Goal: Task Accomplishment & Management: Manage account settings

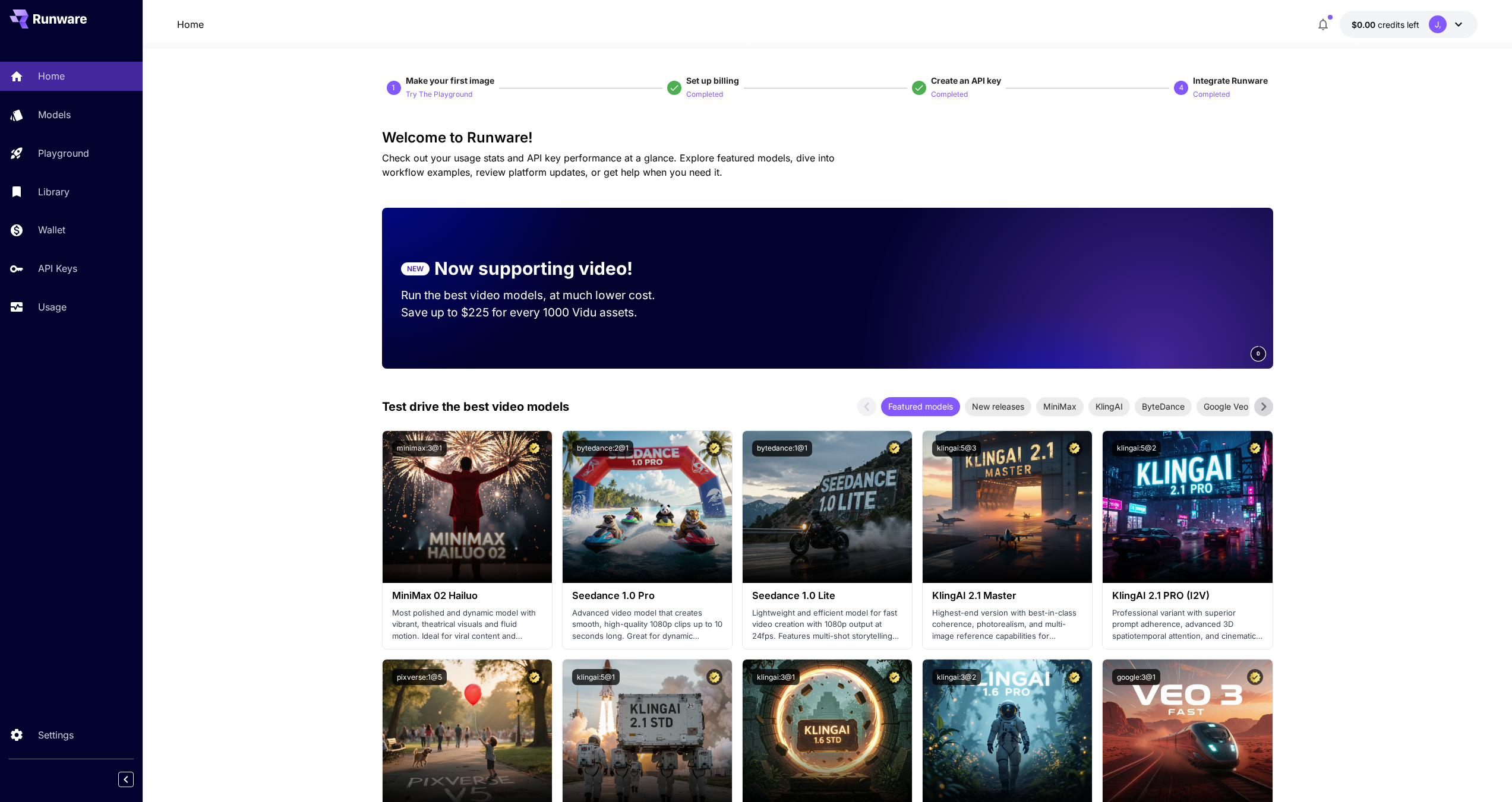
scroll to position [702, 0]
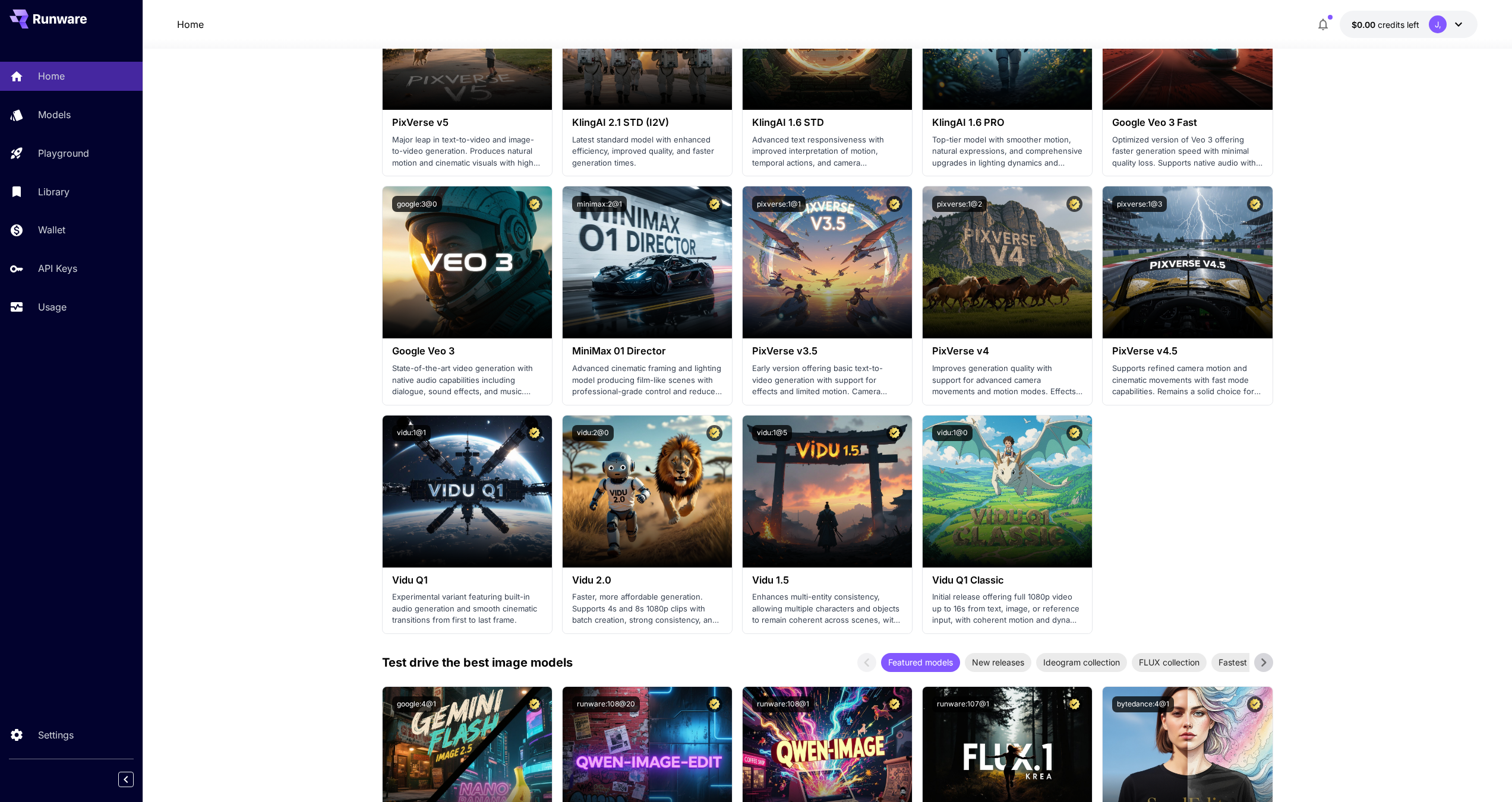
drag, startPoint x: 1514, startPoint y: 432, endPoint x: 192, endPoint y: 104, distance: 1362.1
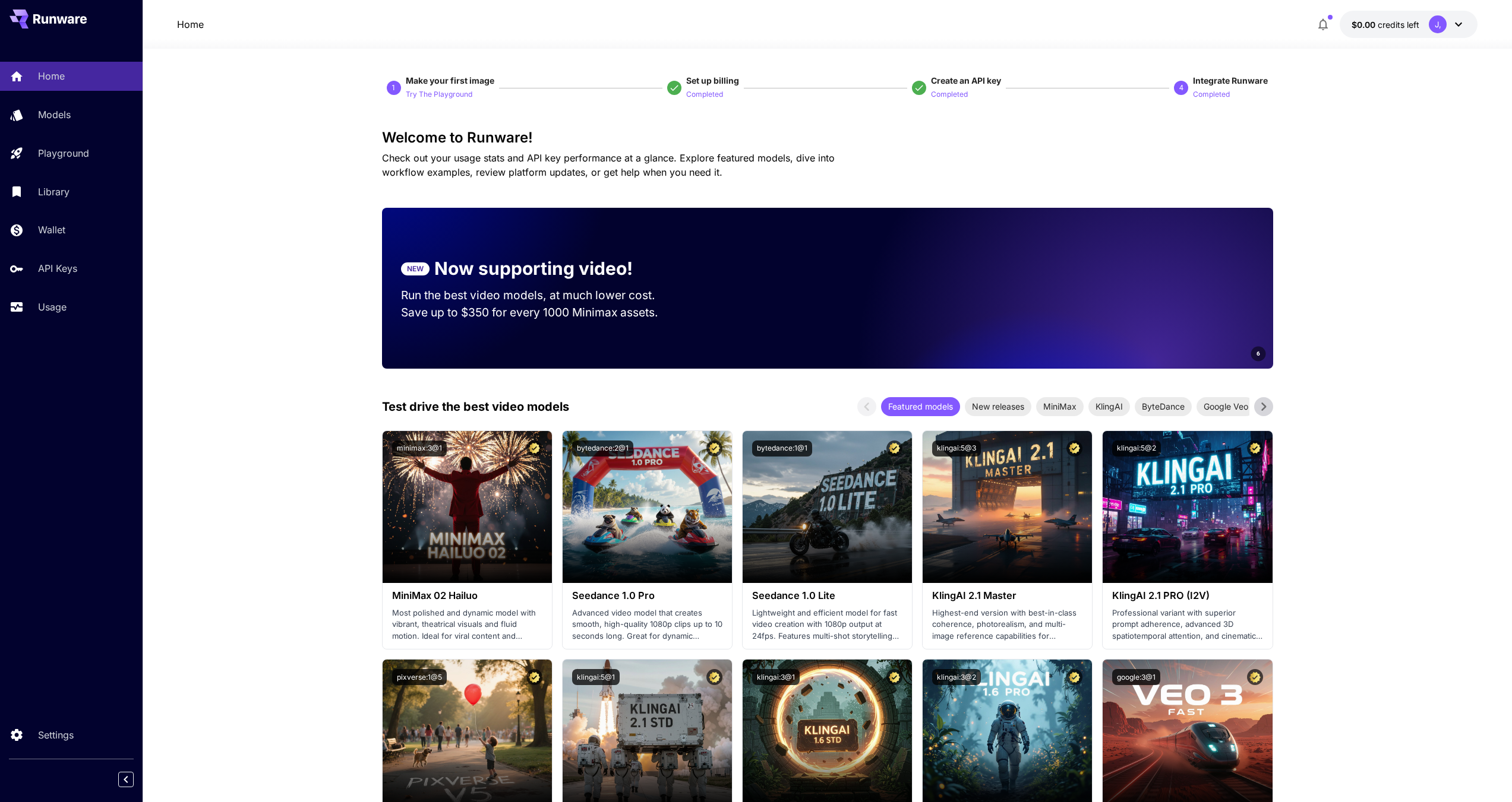
click at [1419, 33] on button "$0.00 credits left J," at bounding box center [1409, 24] width 138 height 27
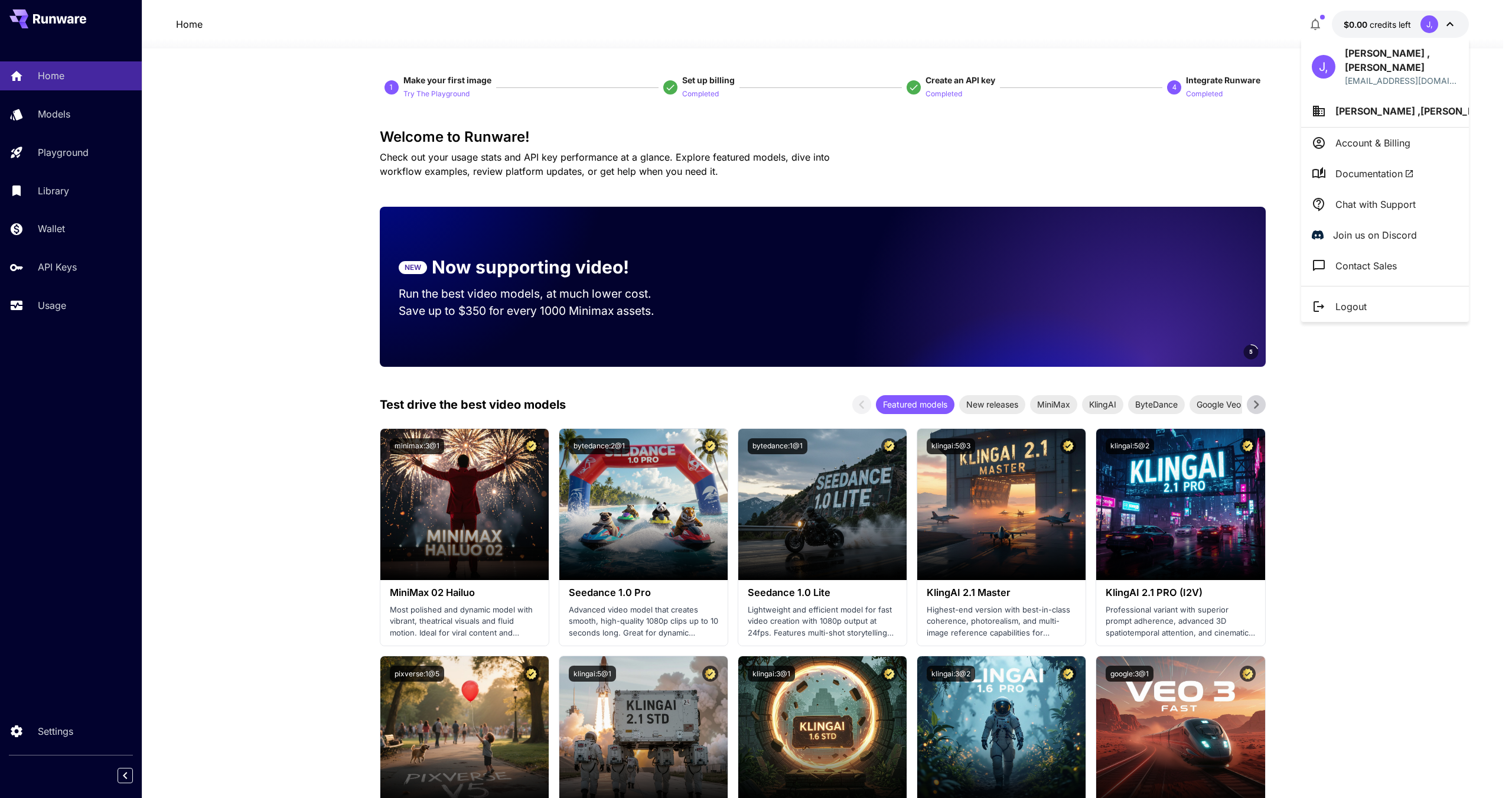
click at [63, 238] on div at bounding box center [756, 399] width 1512 height 798
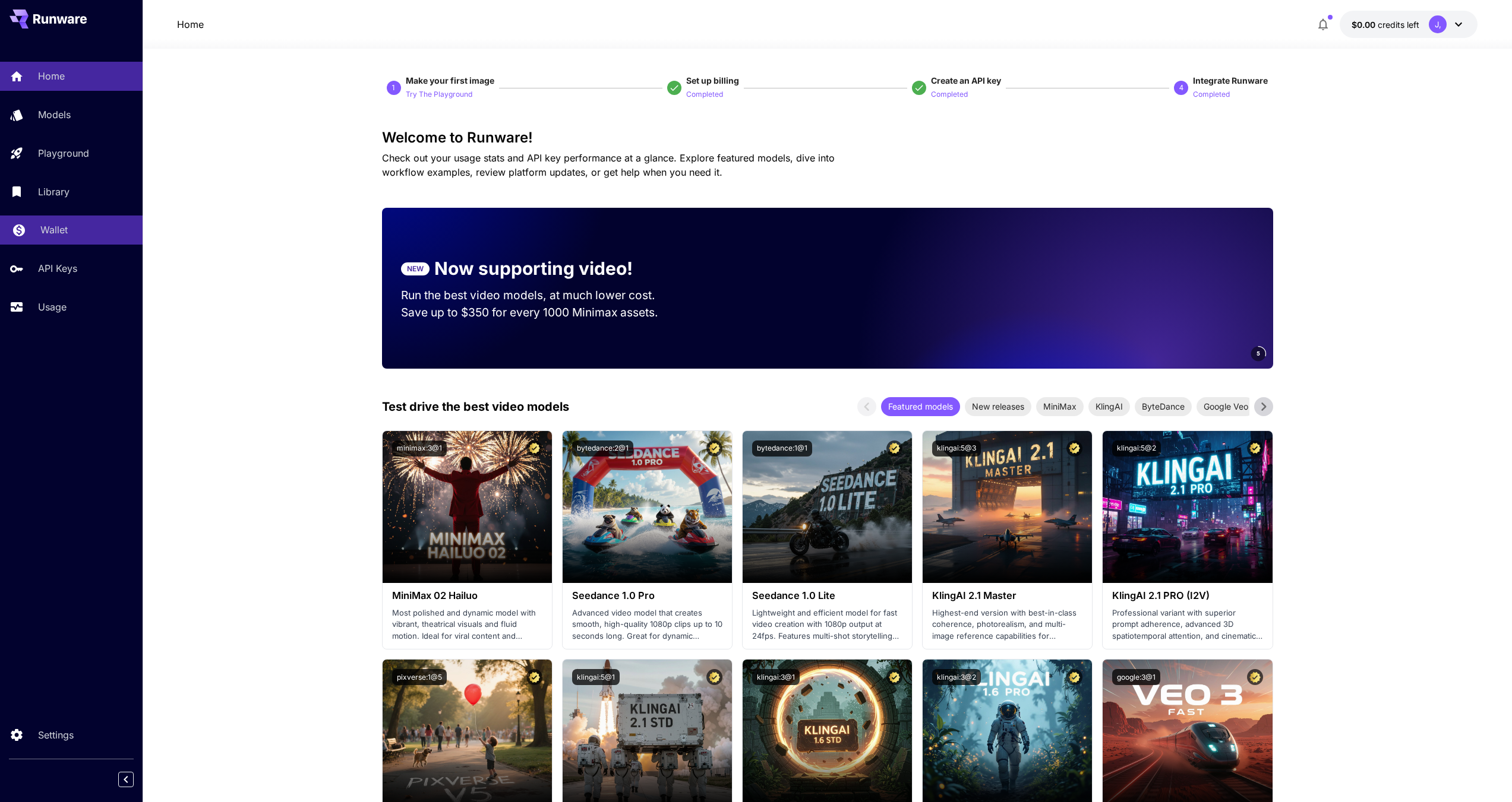
click at [62, 226] on p "Wallet" at bounding box center [53, 229] width 27 height 14
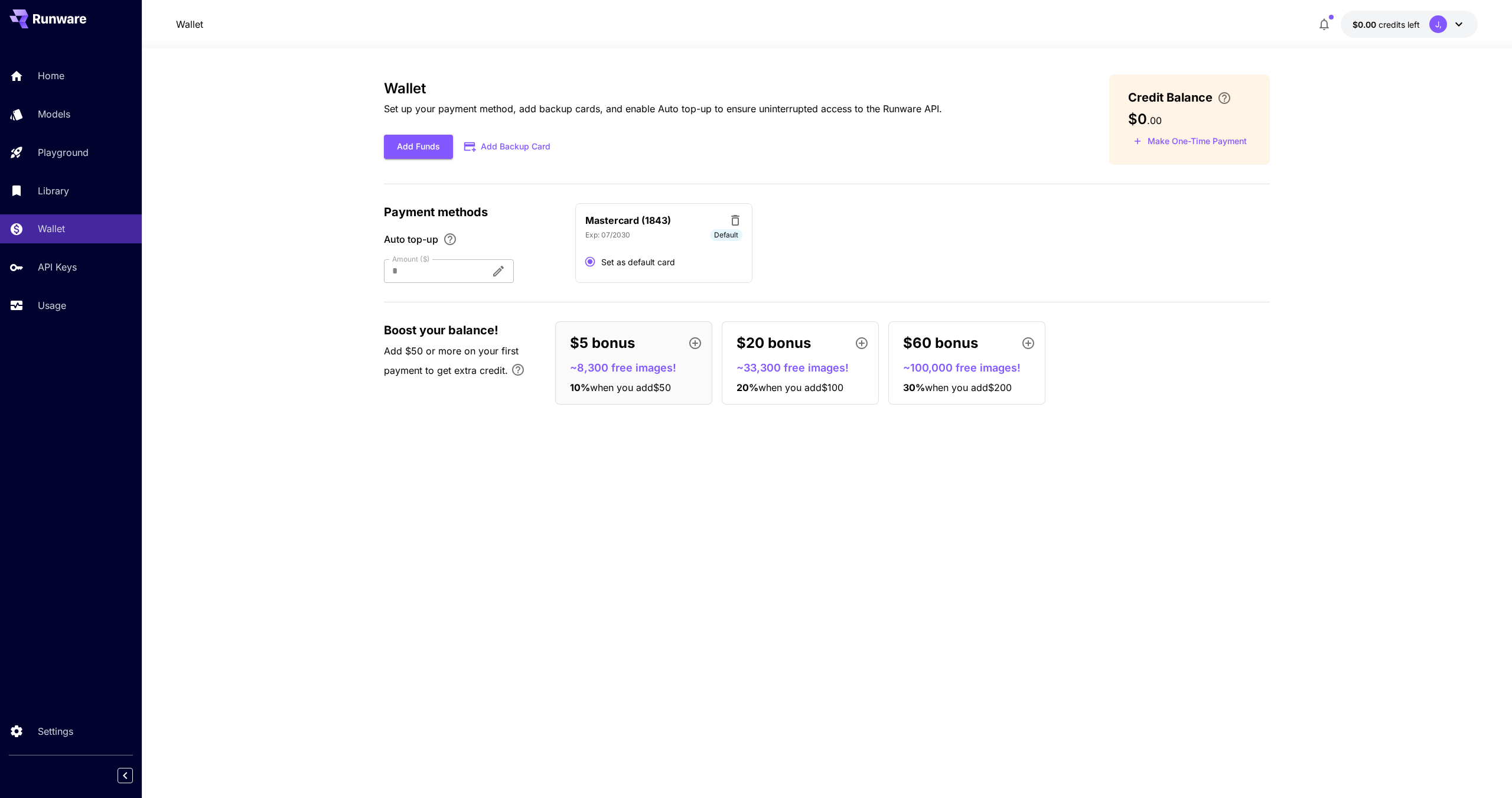
click at [480, 271] on div at bounding box center [432, 271] width 97 height 24
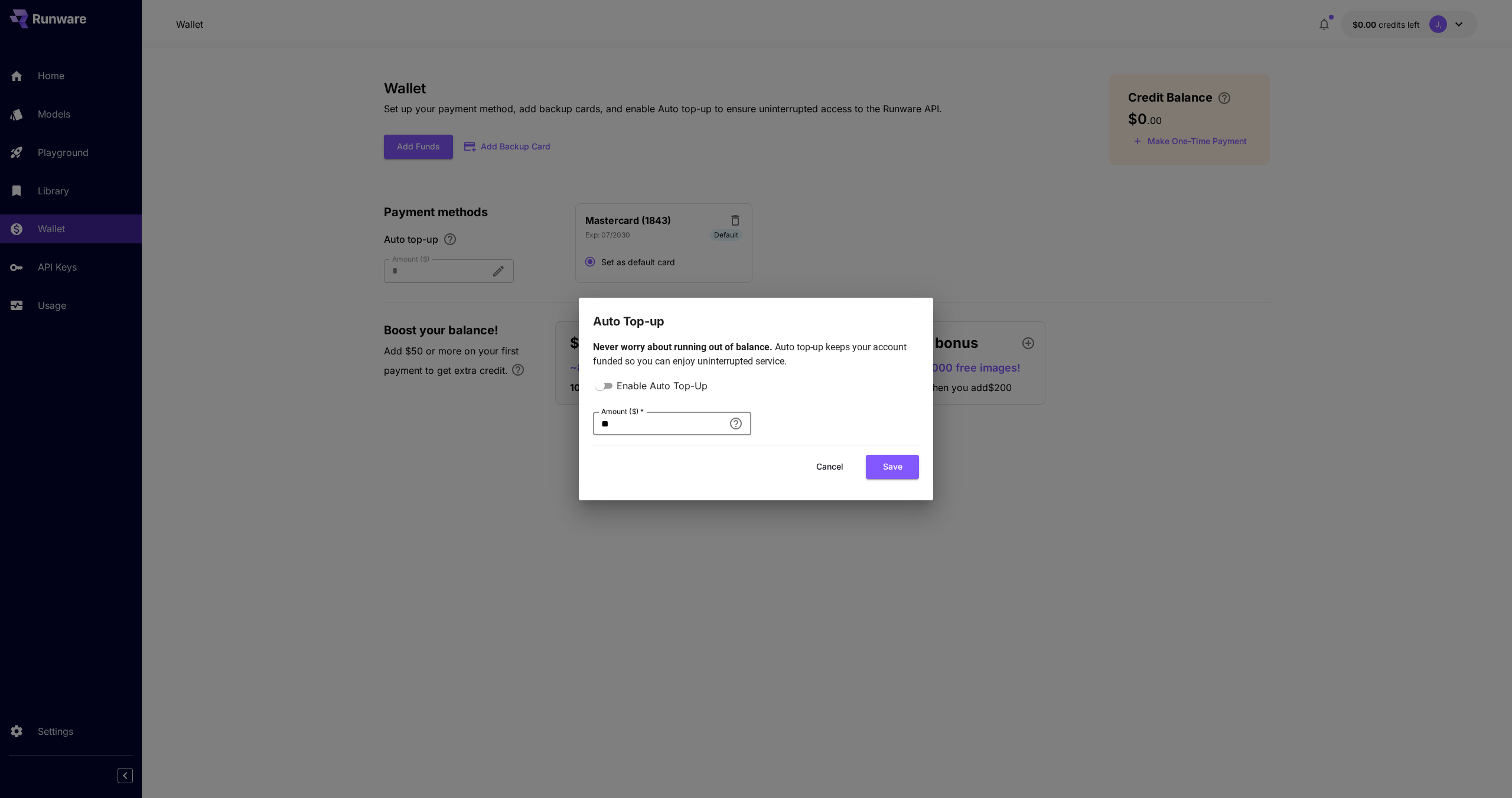
click at [629, 425] on input "**" at bounding box center [659, 424] width 131 height 24
click at [882, 462] on button "Save" at bounding box center [892, 467] width 53 height 25
type input "**"
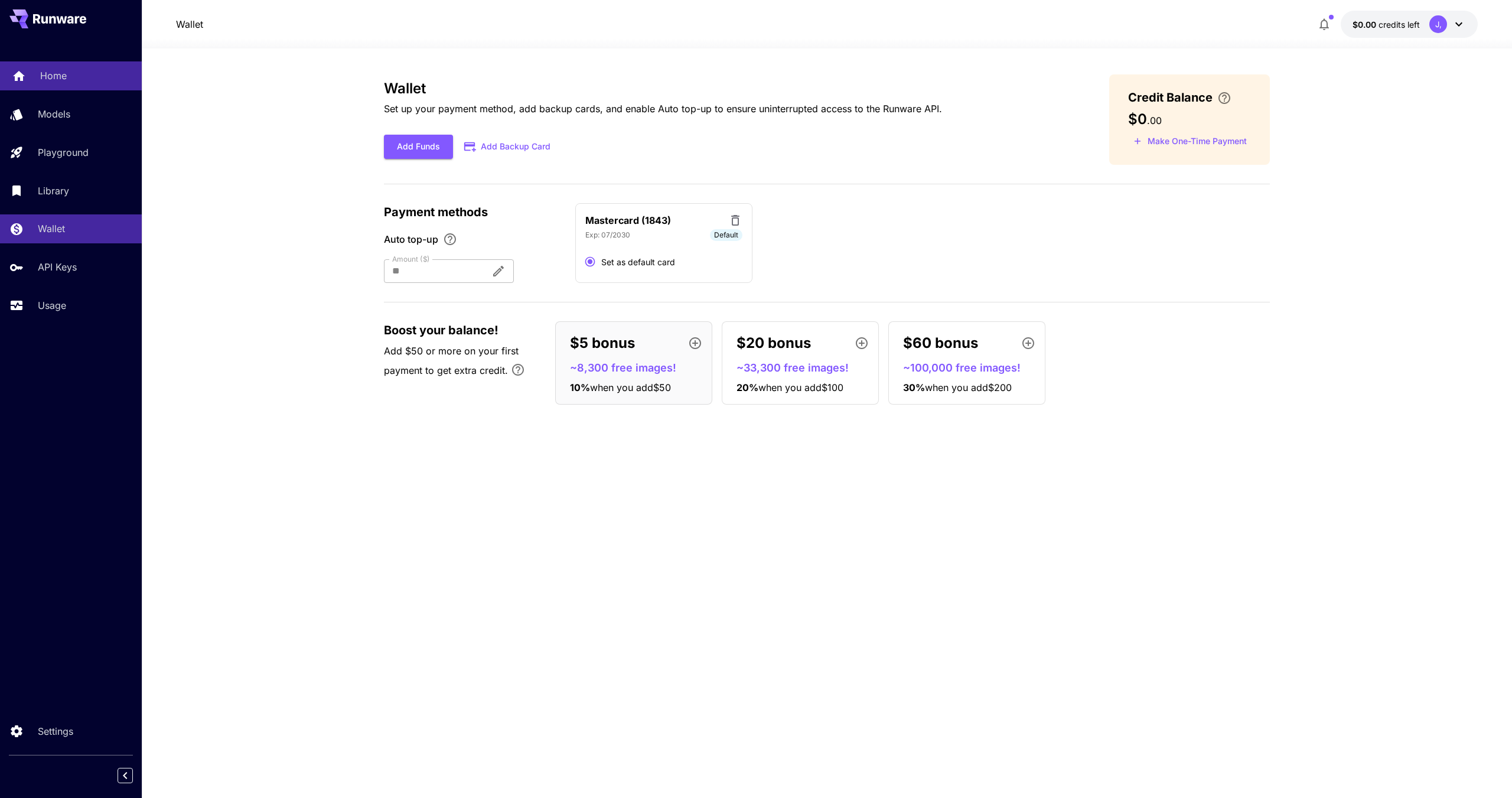
drag, startPoint x: 43, startPoint y: 81, endPoint x: 69, endPoint y: 85, distance: 26.3
click at [43, 81] on p "Home" at bounding box center [53, 75] width 27 height 14
